Goal: Navigation & Orientation: Understand site structure

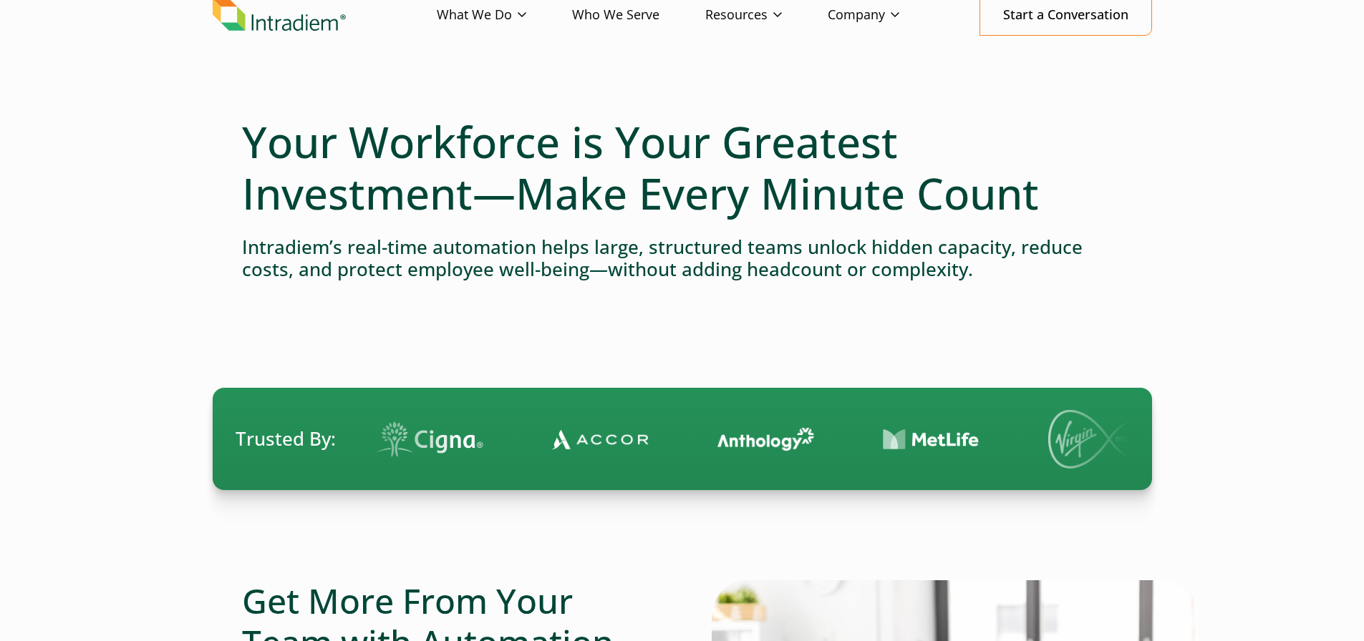
scroll to position [0, 6]
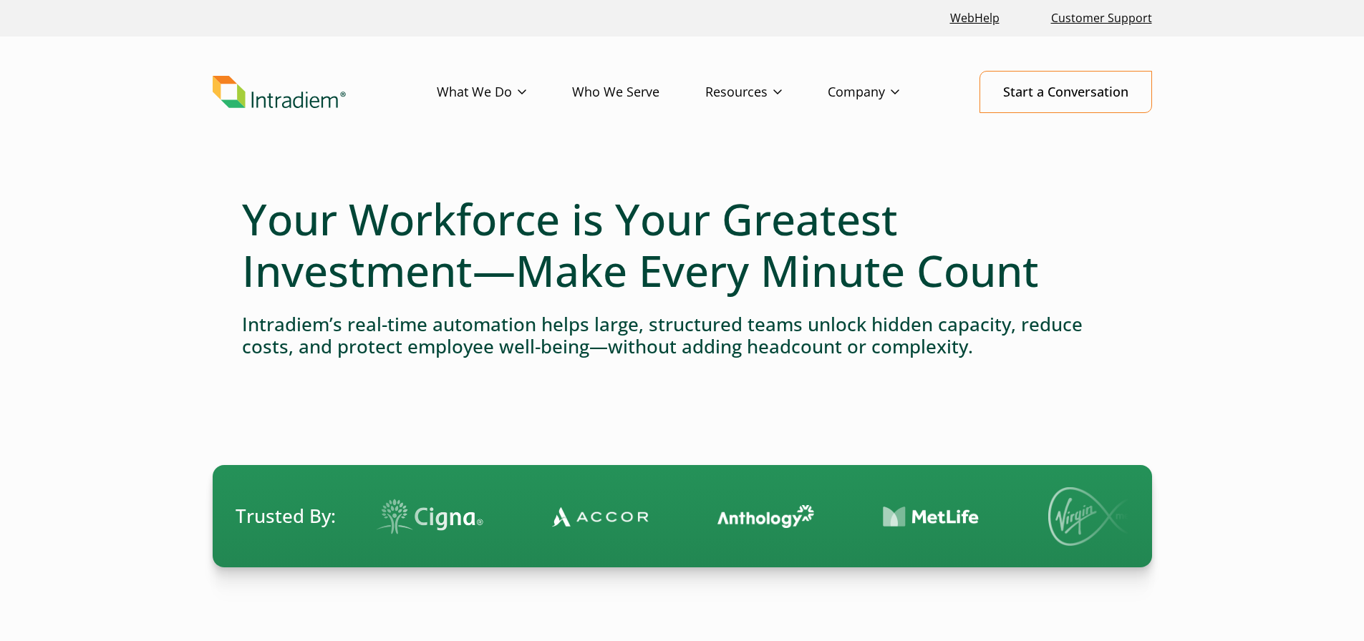
click at [634, 91] on link "Who We Serve" at bounding box center [638, 93] width 133 height 42
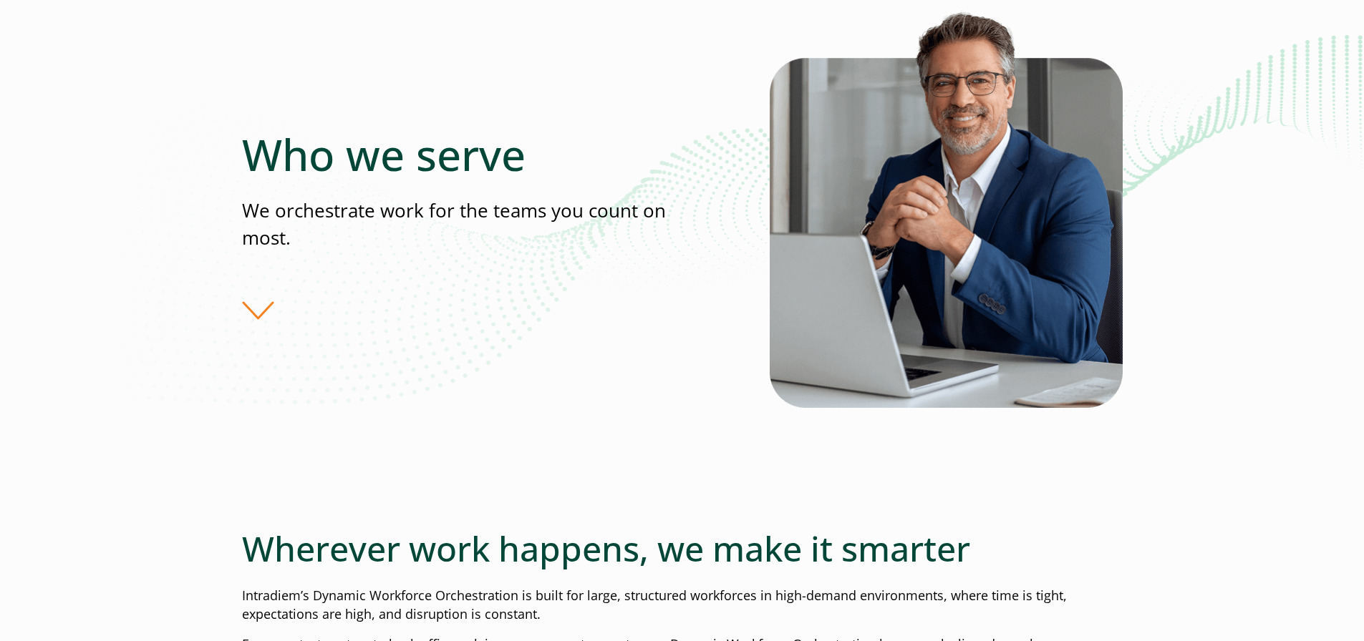
scroll to position [0, 6]
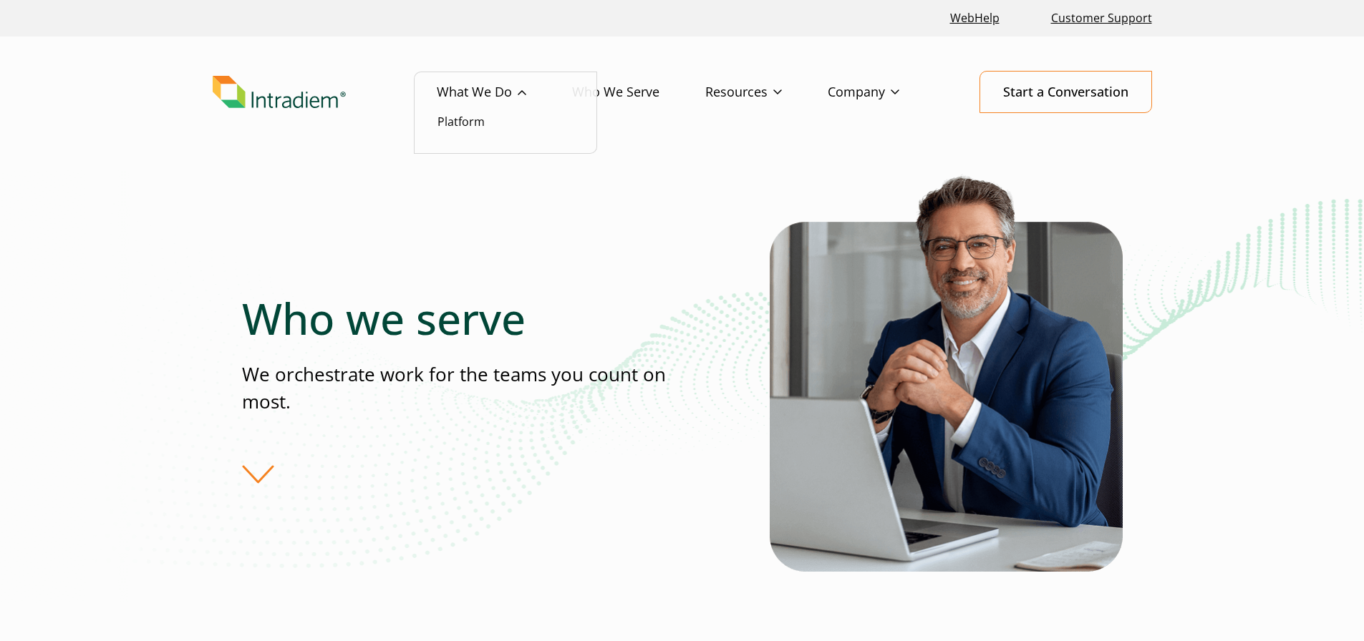
click at [475, 91] on link "What We Do" at bounding box center [504, 93] width 135 height 42
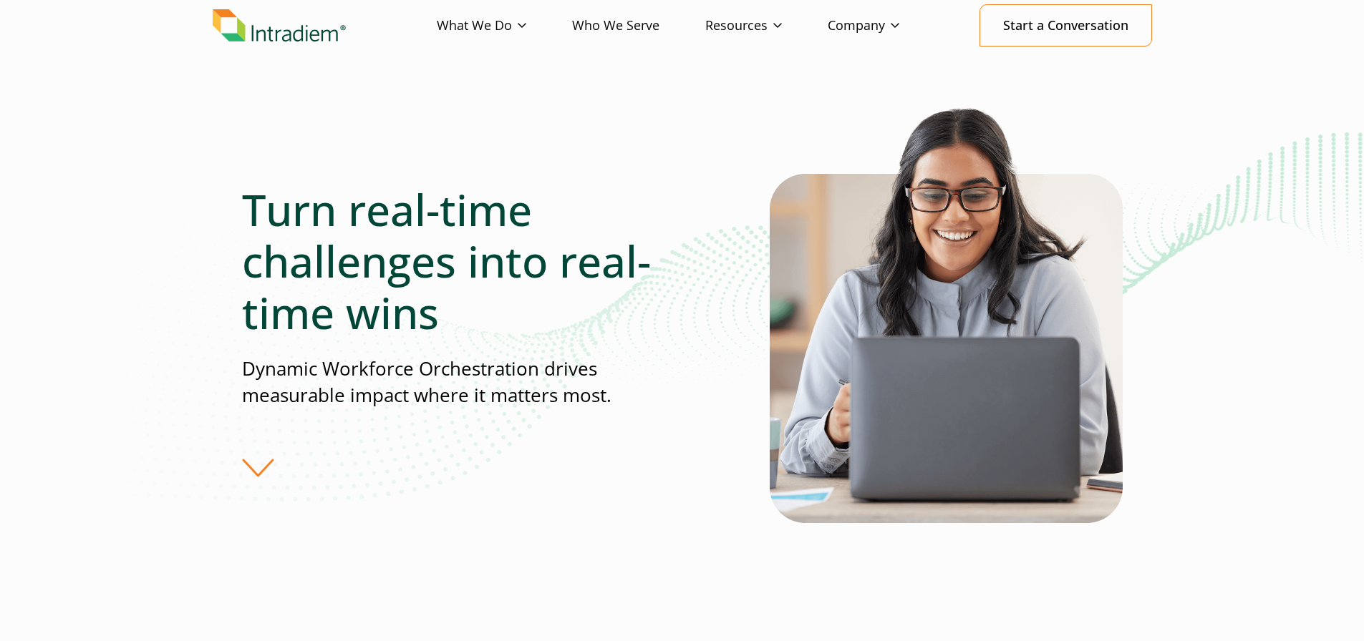
scroll to position [67, 0]
